Goal: Task Accomplishment & Management: Complete application form

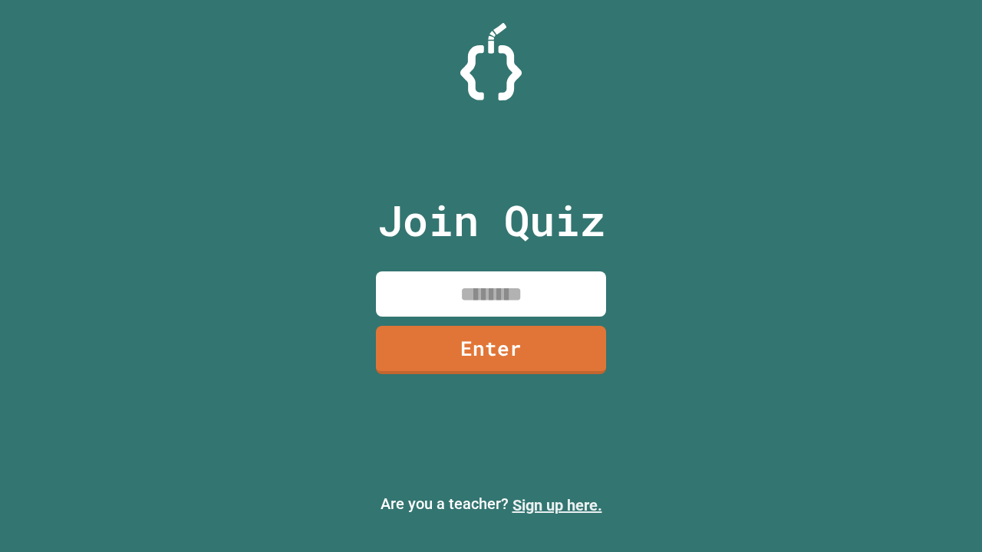
click at [557, 506] on link "Sign up here." at bounding box center [558, 505] width 90 height 18
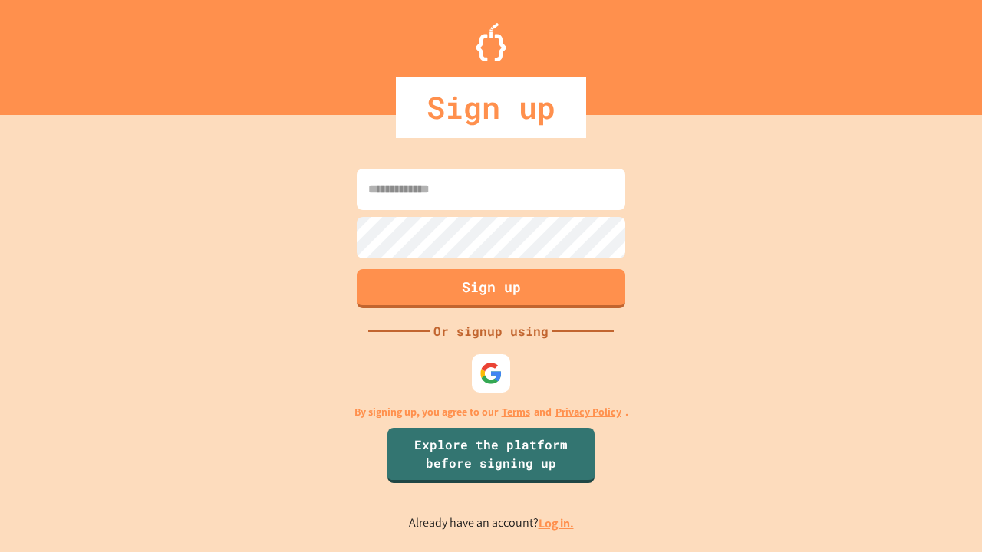
click at [557, 523] on link "Log in." at bounding box center [556, 524] width 35 height 16
